Goal: Transaction & Acquisition: Purchase product/service

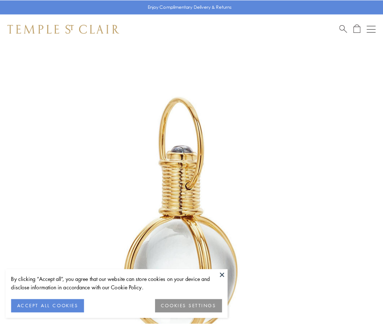
scroll to position [190, 0]
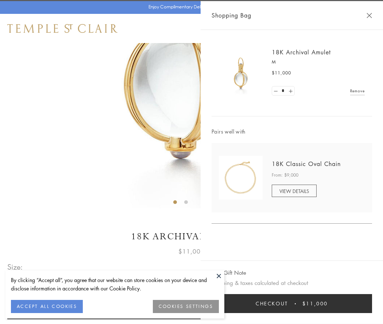
click at [292, 303] on button "Checkout $11,000" at bounding box center [292, 303] width 161 height 19
